Goal: Task Accomplishment & Management: Manage account settings

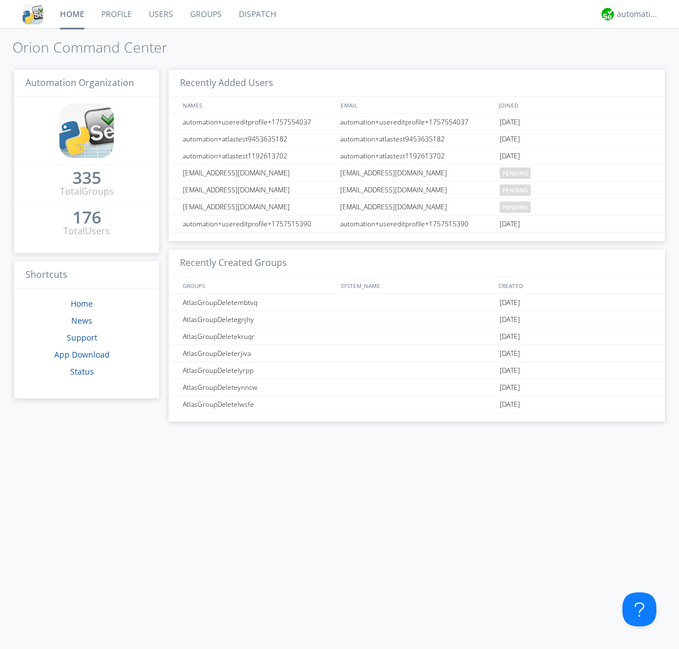
click at [160, 14] on link "Users" at bounding box center [160, 14] width 41 height 28
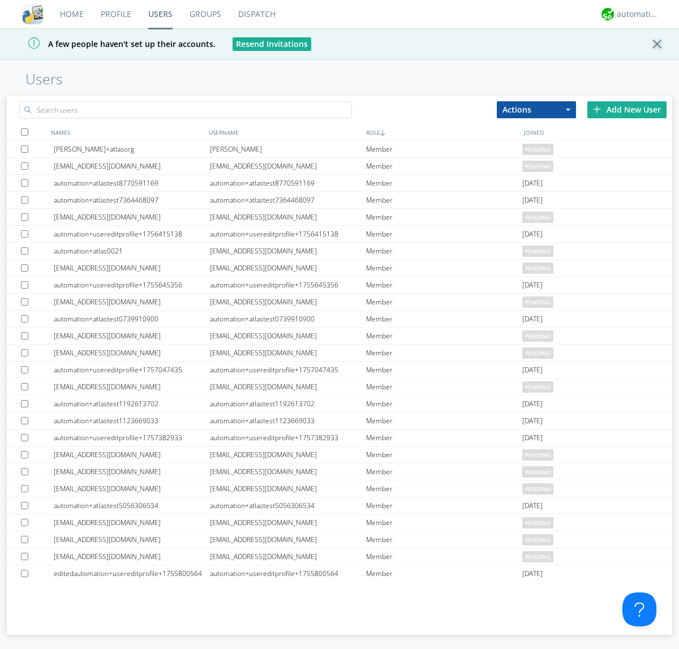
click at [627, 109] on div "Add New User" at bounding box center [627, 109] width 79 height 17
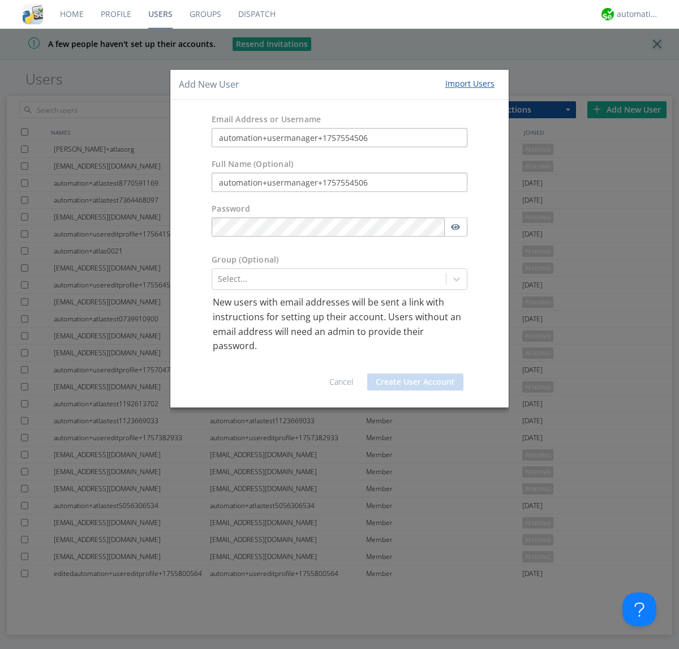
type input "automation+usermanager+1757554506"
click at [416, 382] on button "Create User Account" at bounding box center [415, 382] width 96 height 17
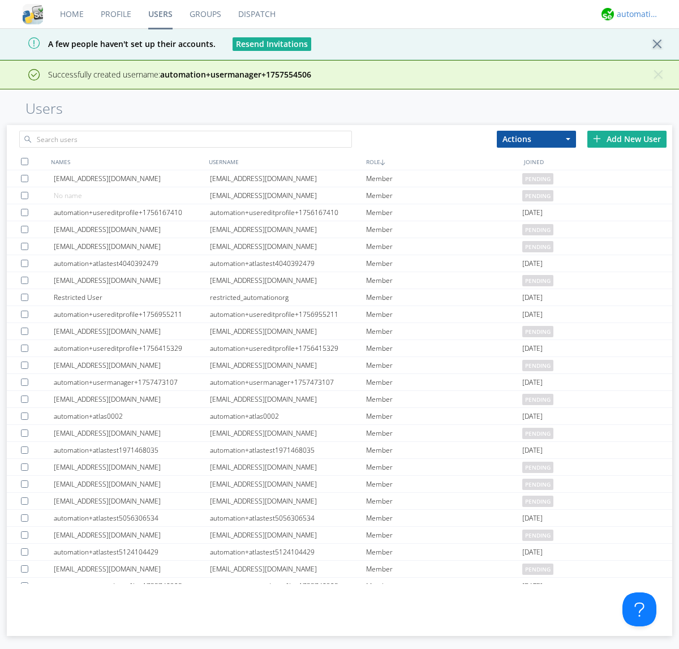
click at [635, 14] on div "automation+atlas" at bounding box center [638, 13] width 42 height 11
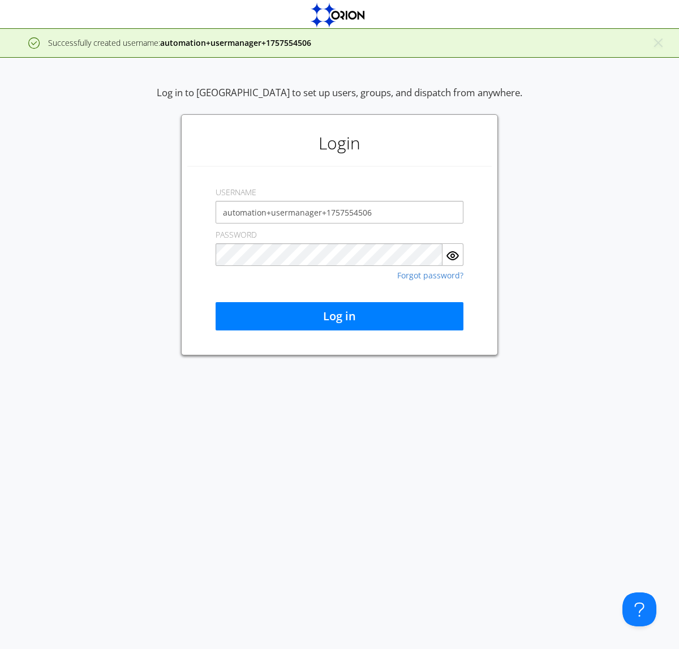
type input "automation+usermanager+1757554506"
click at [340, 317] on button "Log in" at bounding box center [340, 316] width 248 height 28
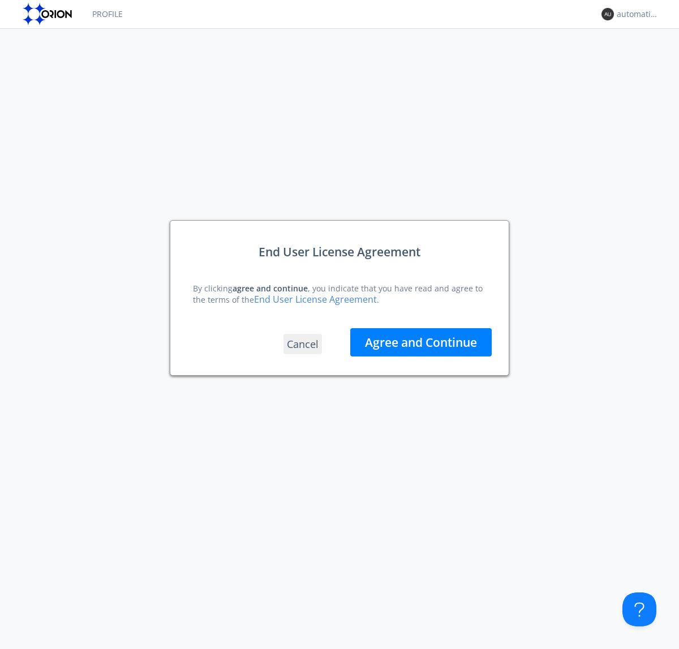
click at [421, 342] on button "Agree and Continue" at bounding box center [421, 342] width 142 height 28
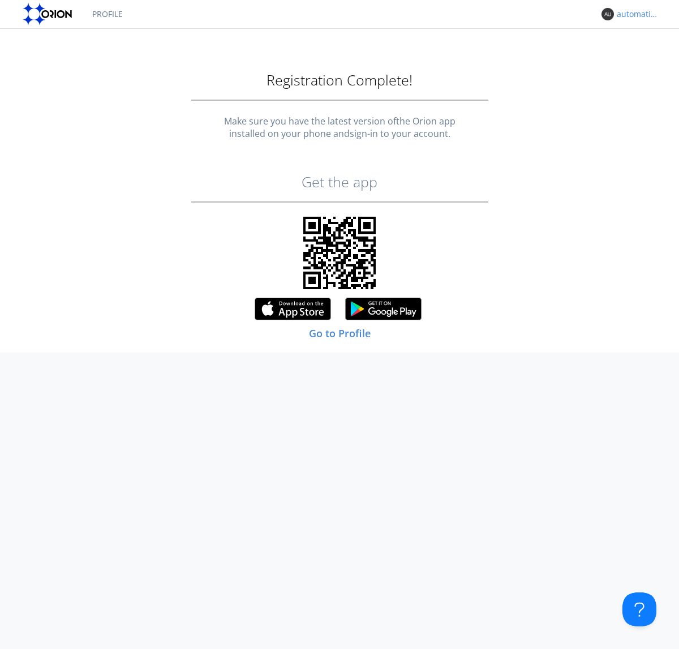
click at [635, 14] on div "automation+usermanager+1757554506" at bounding box center [638, 13] width 42 height 11
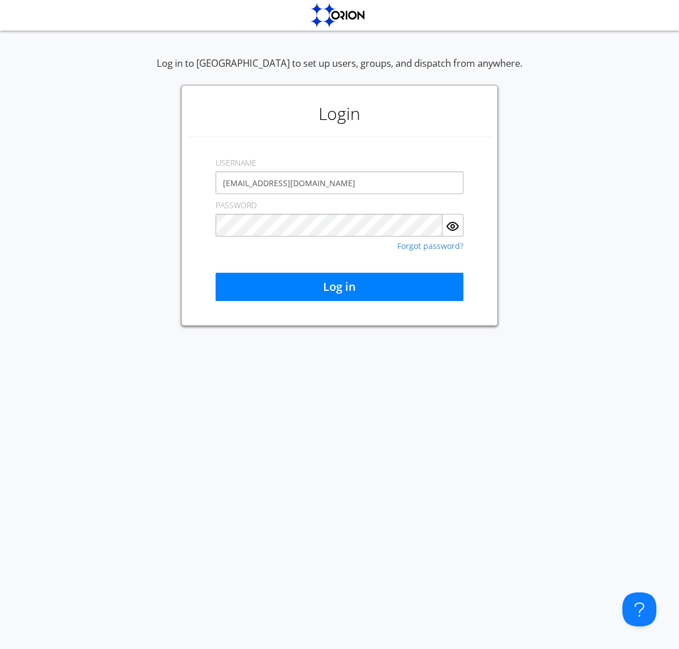
type input "[EMAIL_ADDRESS][DOMAIN_NAME]"
click at [340, 287] on button "Log in" at bounding box center [340, 287] width 248 height 28
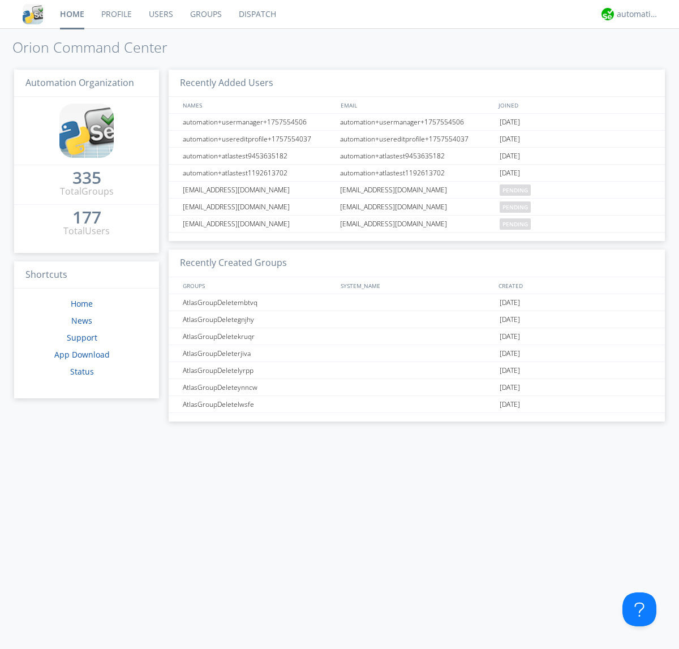
click at [160, 14] on link "Users" at bounding box center [160, 14] width 41 height 28
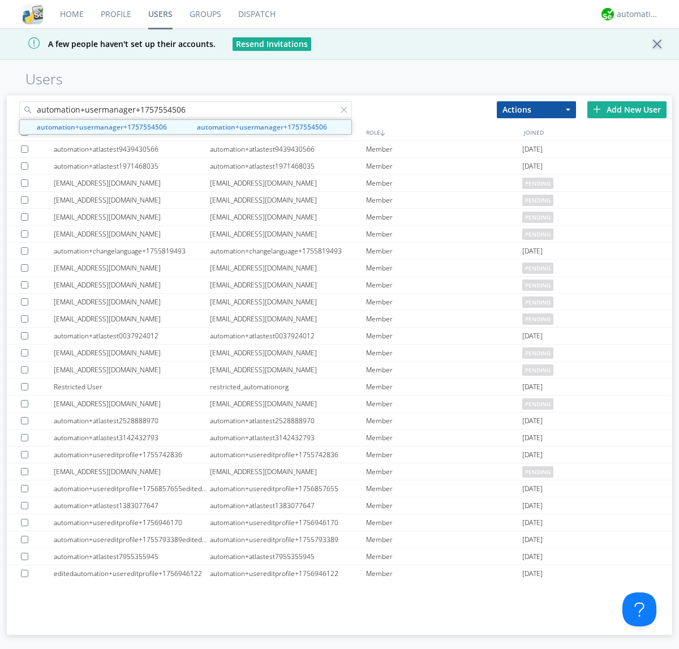
type input "automation+usermanager+1757554506"
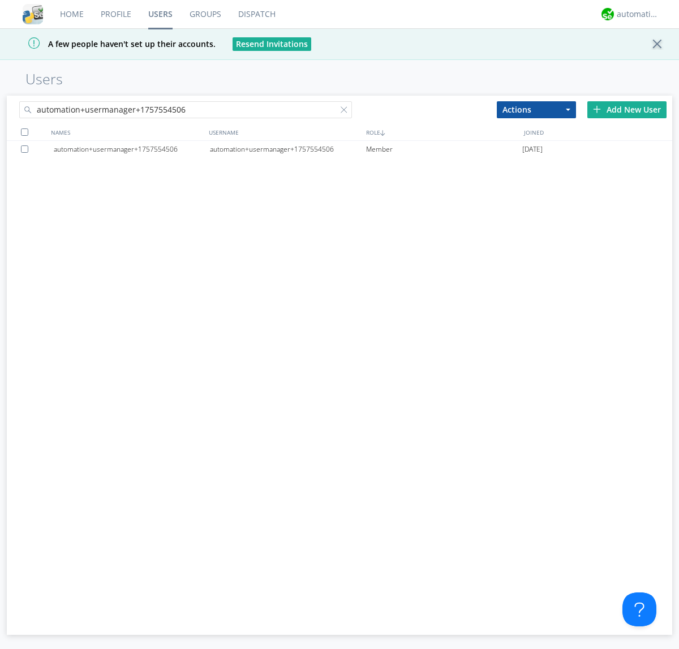
click at [288, 149] on div "automation+usermanager+1757554506" at bounding box center [288, 149] width 156 height 17
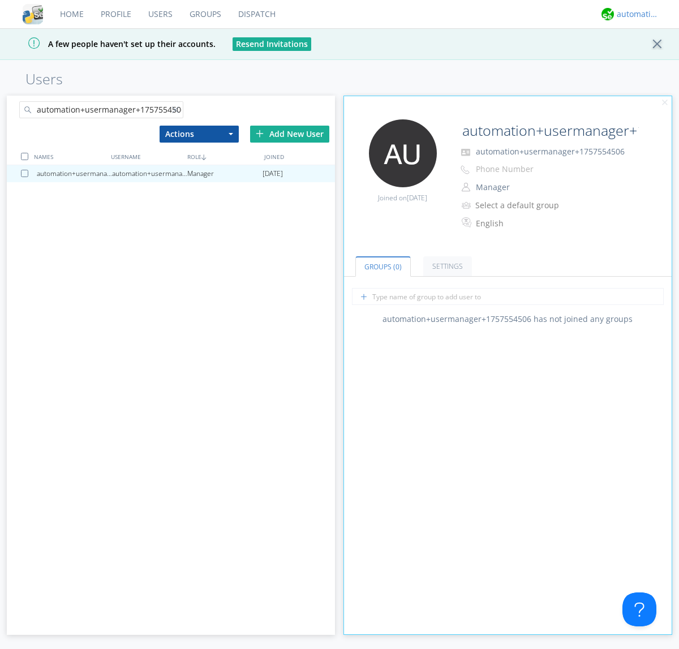
click at [635, 14] on div "automation+atlas" at bounding box center [638, 13] width 42 height 11
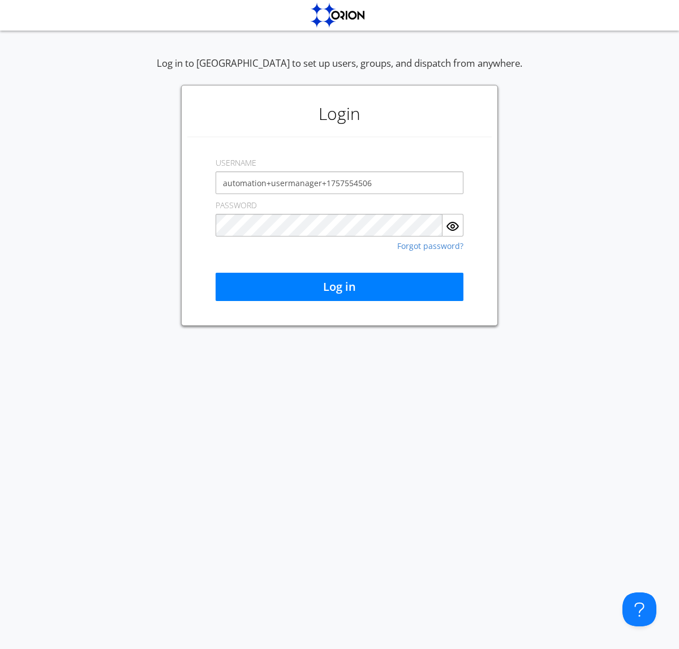
type input "automation+usermanager+1757554506"
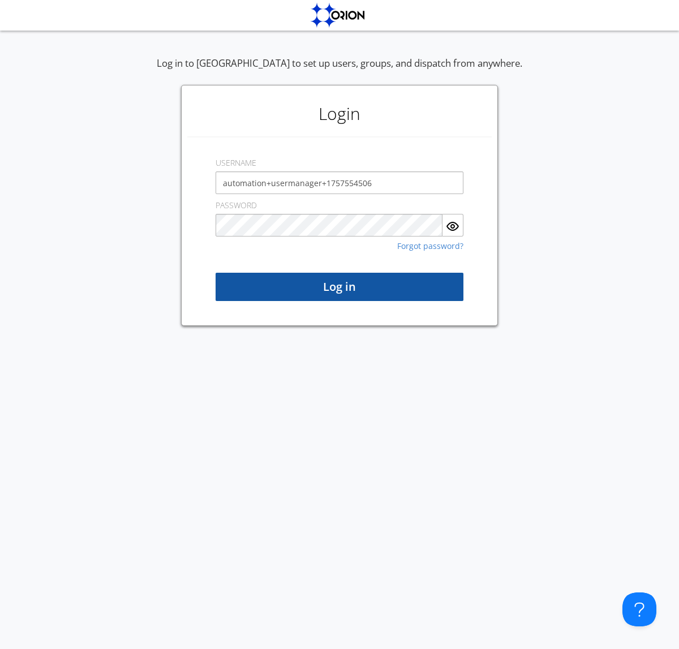
click at [340, 287] on button "Log in" at bounding box center [340, 287] width 248 height 28
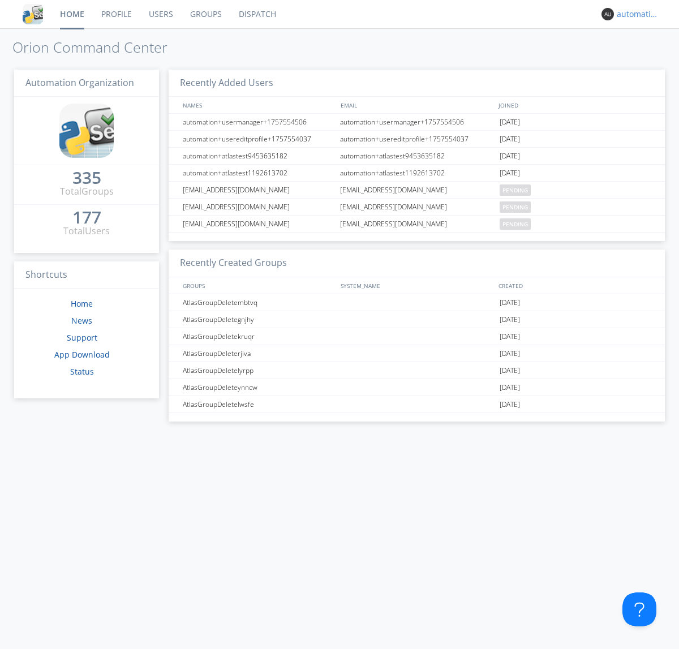
click at [635, 14] on div "automation+usermanager+1757554506" at bounding box center [638, 13] width 42 height 11
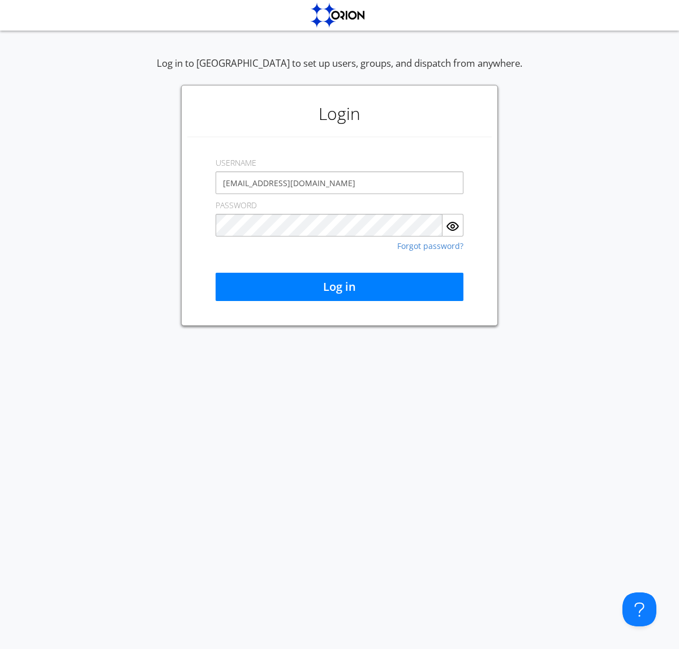
type input "[EMAIL_ADDRESS][DOMAIN_NAME]"
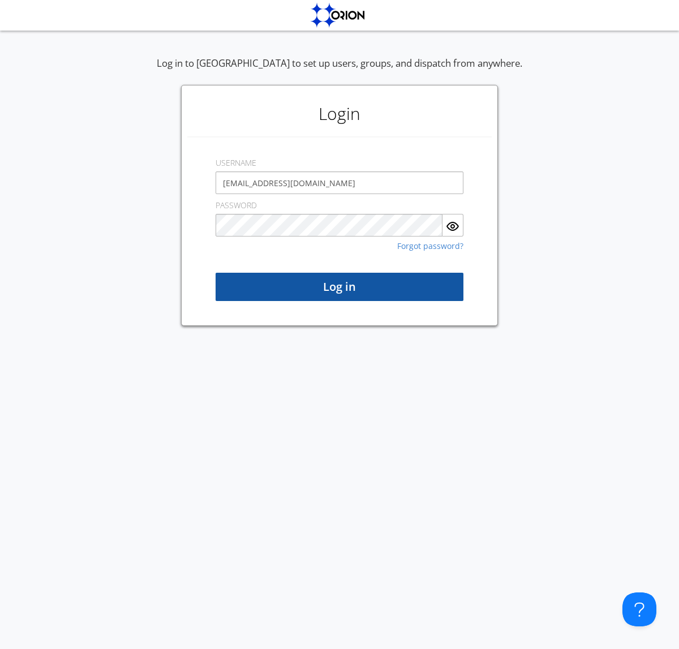
click at [340, 287] on button "Log in" at bounding box center [340, 287] width 248 height 28
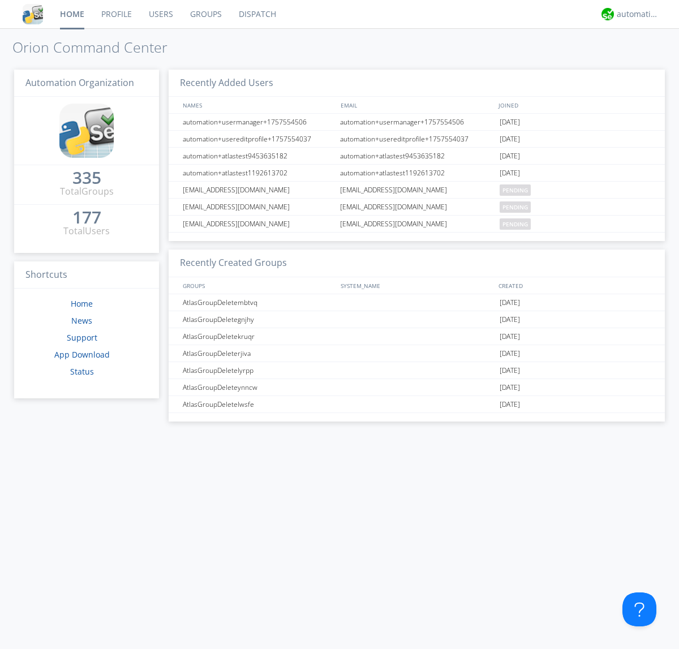
click at [160, 14] on link "Users" at bounding box center [160, 14] width 41 height 28
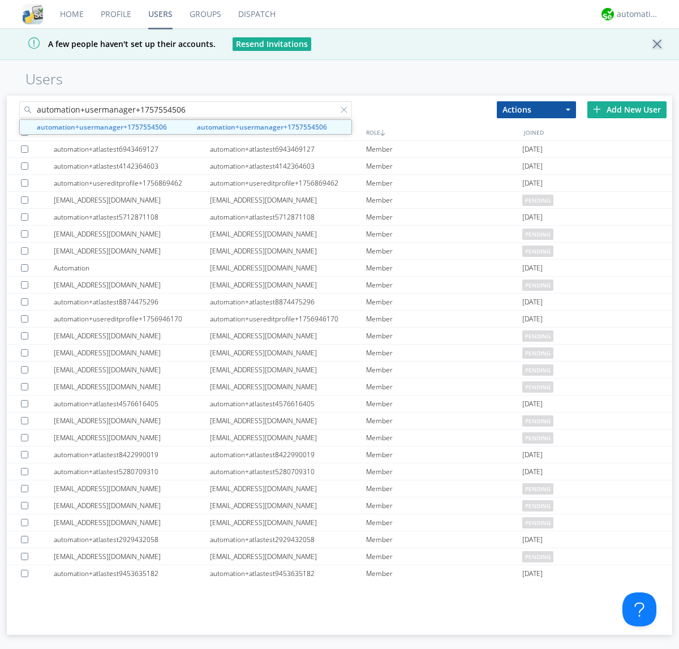
type input "automation+usermanager+1757554506"
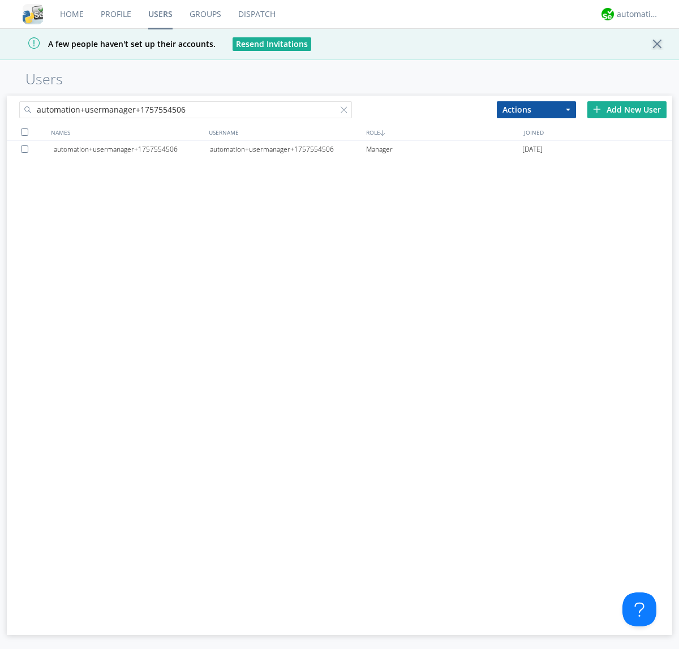
click at [27, 149] on div at bounding box center [26, 149] width 11 height 7
click at [537, 109] on button "Actions" at bounding box center [536, 109] width 79 height 17
click at [0, 0] on link "Delete User" at bounding box center [0, 0] width 0 height 0
